Goal: Information Seeking & Learning: Find specific fact

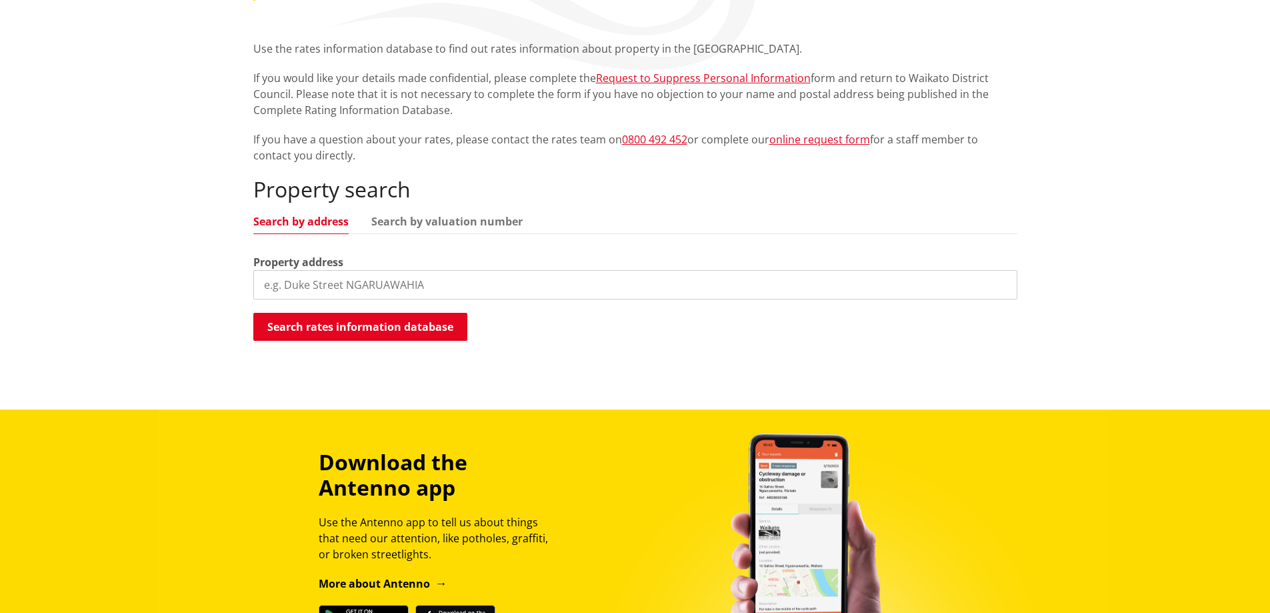
scroll to position [333, 0]
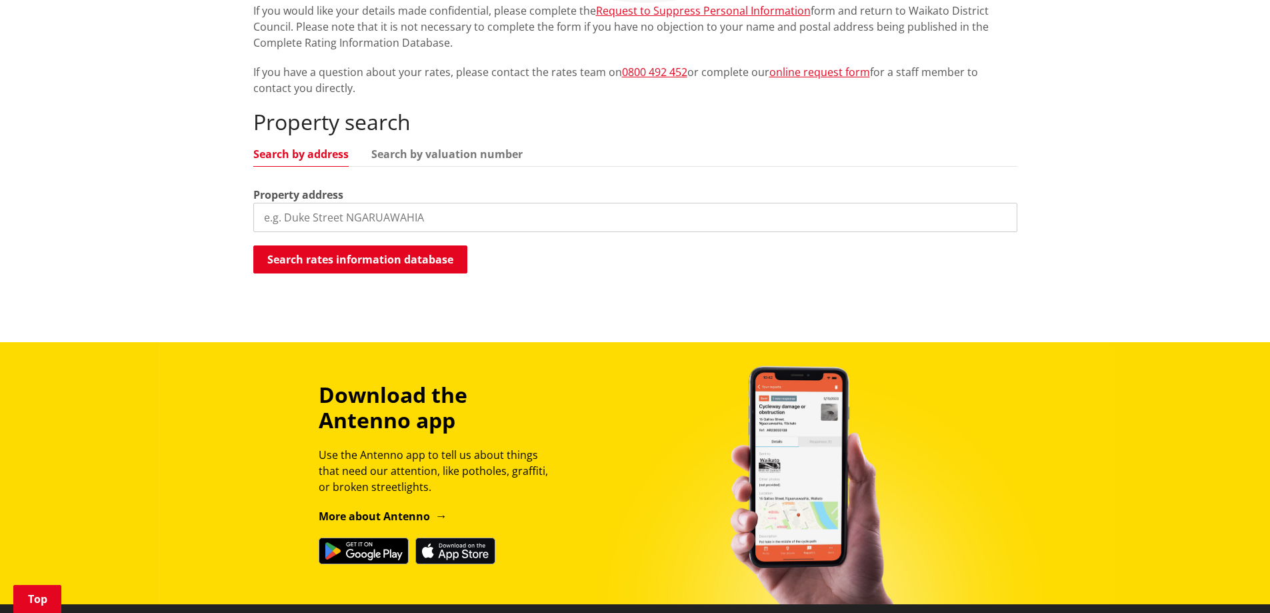
click at [363, 215] on input "search" at bounding box center [635, 217] width 764 height 29
type input "[STREET_ADDRESS]"
click at [348, 264] on button "Search rates information database" at bounding box center [360, 259] width 214 height 28
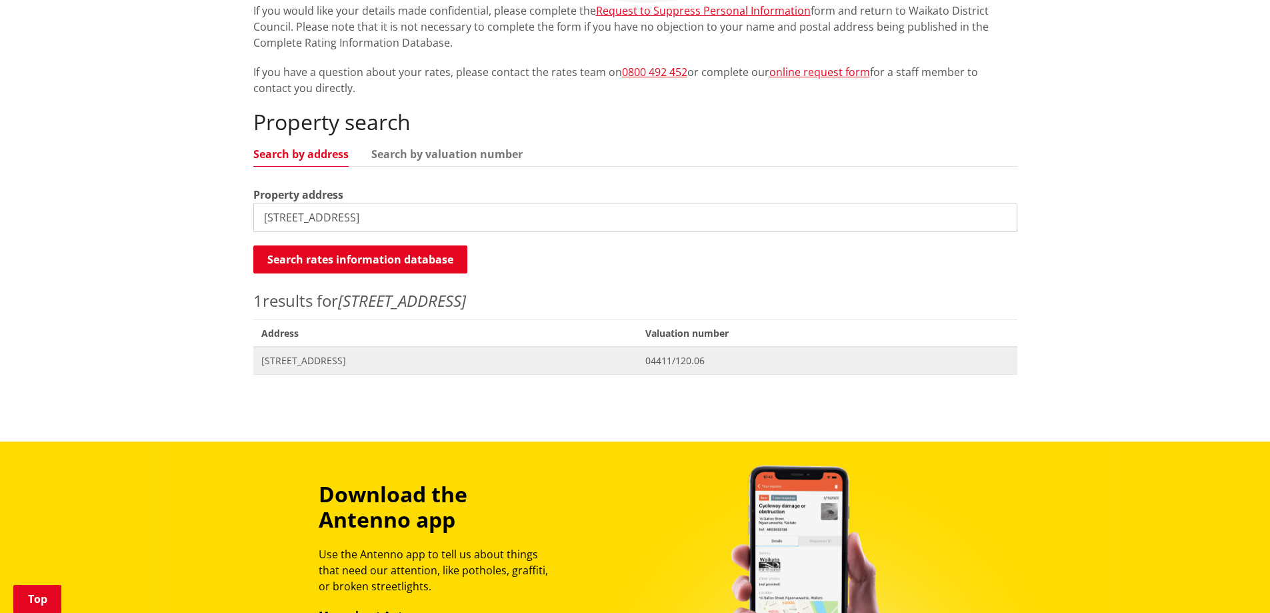
click at [325, 358] on span "[STREET_ADDRESS]" at bounding box center [445, 360] width 369 height 13
